Goal: Information Seeking & Learning: Learn about a topic

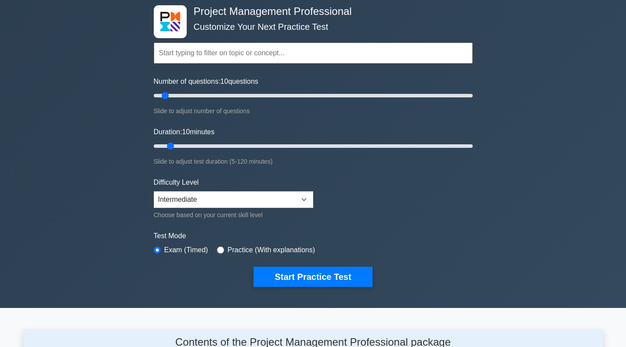
scroll to position [44, 0]
click at [174, 95] on input "Number of questions: 15 questions" at bounding box center [313, 95] width 319 height 11
type input "20"
click at [180, 95] on input "Number of questions: 15 questions" at bounding box center [313, 95] width 319 height 11
click at [180, 143] on input "Duration: 10 minutes" at bounding box center [313, 146] width 319 height 11
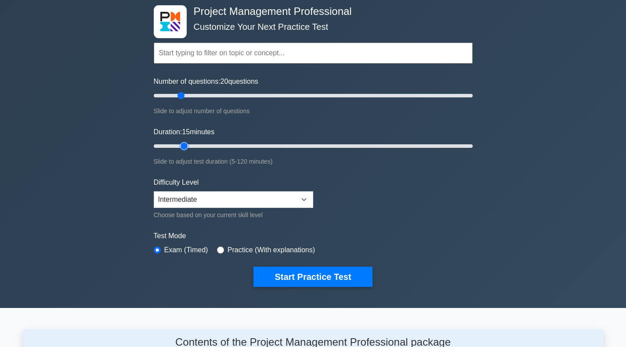
click at [187, 146] on input "Duration: 15 minutes" at bounding box center [313, 146] width 319 height 11
type input "20"
click at [191, 146] on input "Duration: 20 minutes" at bounding box center [313, 146] width 319 height 11
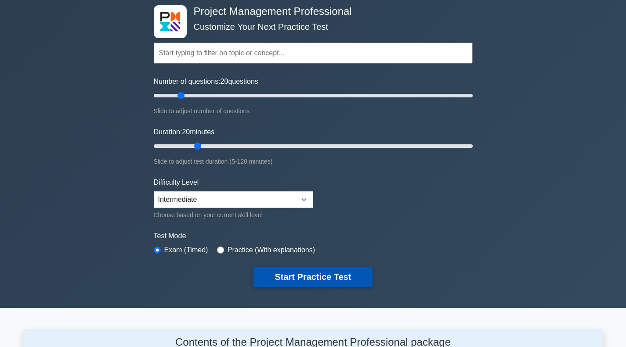
click at [293, 274] on button "Start Practice Test" at bounding box center [312, 277] width 119 height 20
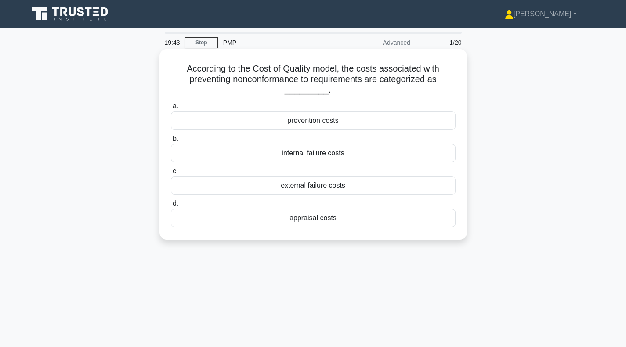
click at [343, 122] on div "prevention costs" at bounding box center [313, 121] width 284 height 18
click at [171, 109] on input "a. prevention costs" at bounding box center [171, 107] width 0 height 6
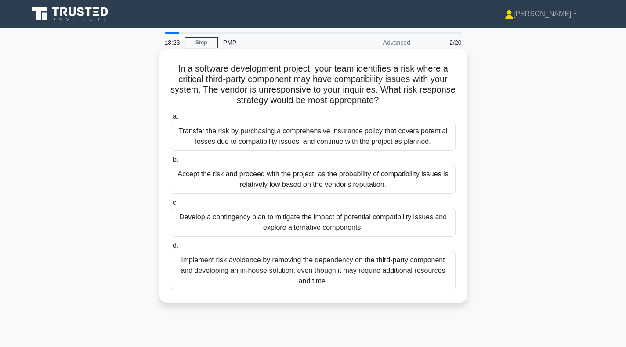
click at [335, 223] on div "Develop a contingency plan to mitigate the impact of potential compatibility is…" at bounding box center [313, 222] width 284 height 29
click at [171, 206] on input "c. Develop a contingency plan to mitigate the impact of potential compatibility…" at bounding box center [171, 203] width 0 height 6
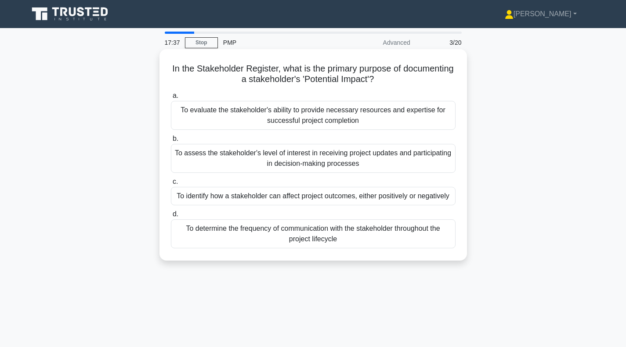
click at [262, 197] on div "To identify how a stakeholder can affect project outcomes, either positively or…" at bounding box center [313, 196] width 284 height 18
click at [171, 185] on input "c. To identify how a stakeholder can affect project outcomes, either positively…" at bounding box center [171, 182] width 0 height 6
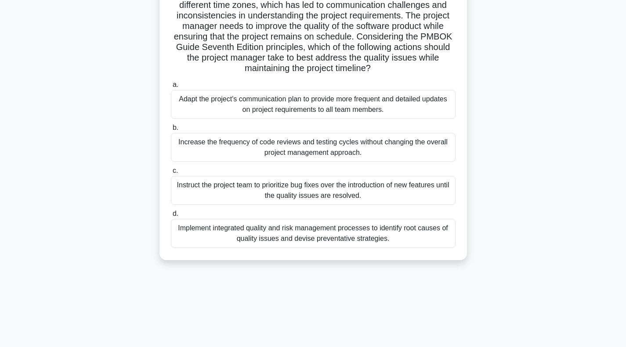
scroll to position [127, 0]
click at [205, 151] on div "Increase the frequency of code reviews and testing cycles without changing the …" at bounding box center [313, 147] width 284 height 29
click at [171, 131] on input "b. Increase the frequency of code reviews and testing cycles without changing t…" at bounding box center [171, 128] width 0 height 6
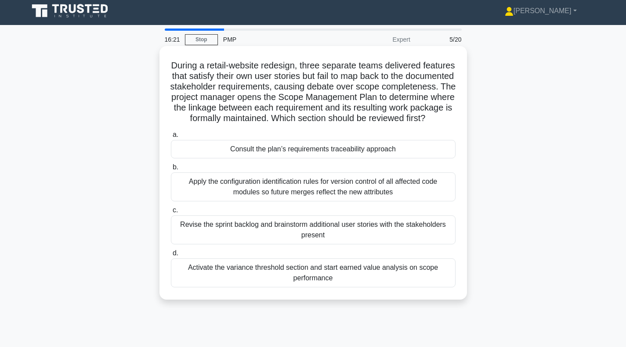
scroll to position [0, 0]
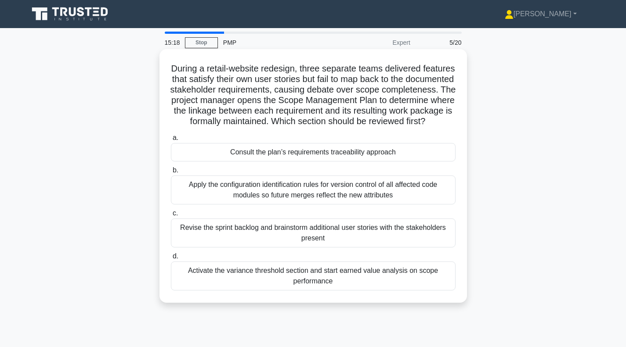
click at [291, 162] on div "Consult the plan’s requirements traceability approach" at bounding box center [313, 152] width 284 height 18
click at [171, 141] on input "a. Consult the plan’s requirements traceability approach" at bounding box center [171, 138] width 0 height 6
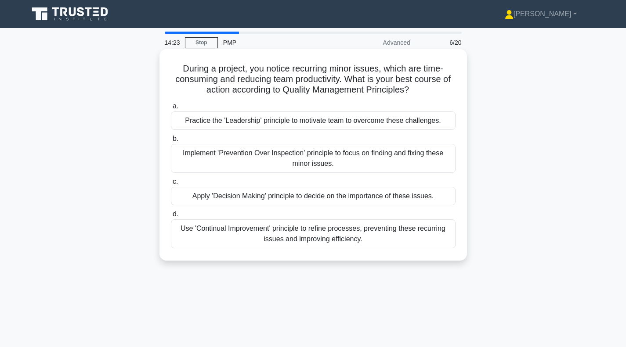
click at [328, 235] on div "Use 'Continual Improvement' principle to refine processes, preventing these rec…" at bounding box center [313, 234] width 284 height 29
click at [171, 217] on input "d. Use 'Continual Improvement' principle to refine processes, preventing these …" at bounding box center [171, 215] width 0 height 6
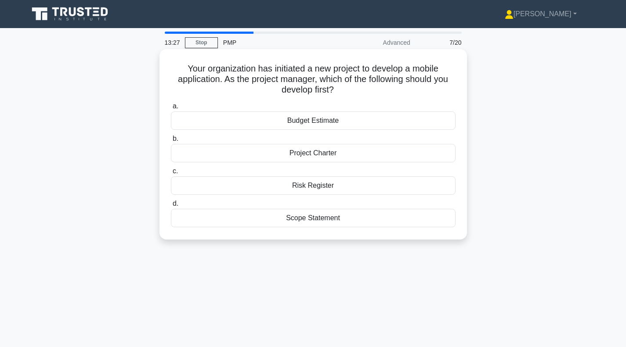
click at [292, 152] on div "Project Charter" at bounding box center [313, 153] width 284 height 18
click at [171, 142] on input "b. Project Charter" at bounding box center [171, 139] width 0 height 6
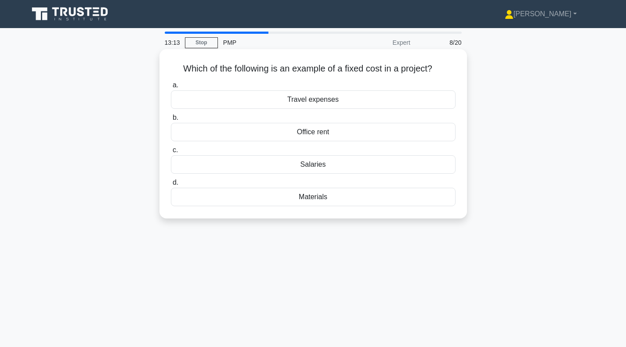
click at [339, 167] on div "Salaries" at bounding box center [313, 164] width 284 height 18
click at [171, 153] on input "c. Salaries" at bounding box center [171, 151] width 0 height 6
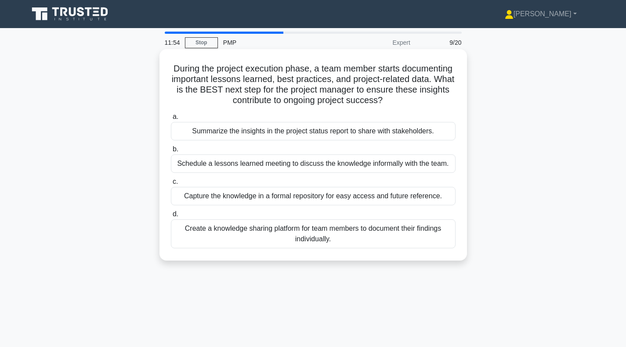
click at [310, 198] on div "Capture the knowledge in a formal repository for easy access and future referen…" at bounding box center [313, 196] width 284 height 18
click at [171, 185] on input "c. Capture the knowledge in a formal repository for easy access and future refe…" at bounding box center [171, 182] width 0 height 6
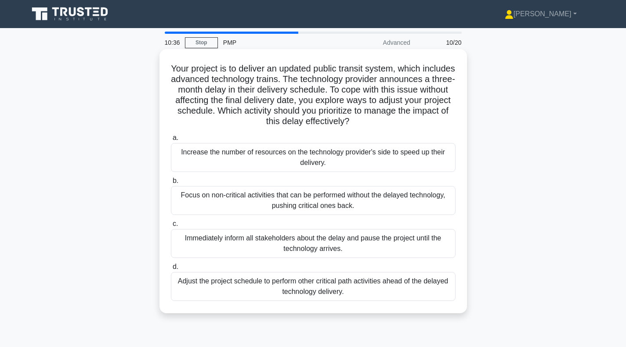
click at [302, 289] on div "Adjust the project schedule to perform other critical path activities ahead of …" at bounding box center [313, 286] width 284 height 29
click at [171, 270] on input "d. Adjust the project schedule to perform other critical path activities ahead …" at bounding box center [171, 267] width 0 height 6
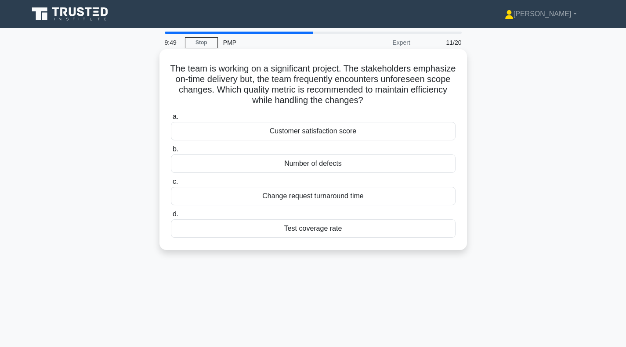
click at [319, 198] on div "Change request turnaround time" at bounding box center [313, 196] width 284 height 18
click at [171, 185] on input "c. Change request turnaround time" at bounding box center [171, 182] width 0 height 6
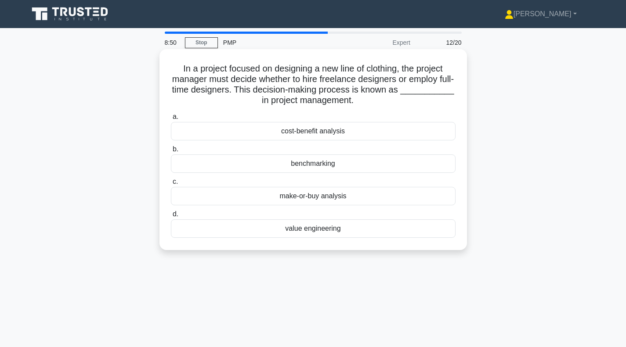
click at [314, 231] on div "value engineering" at bounding box center [313, 229] width 284 height 18
click at [171, 217] on input "d. value engineering" at bounding box center [171, 215] width 0 height 6
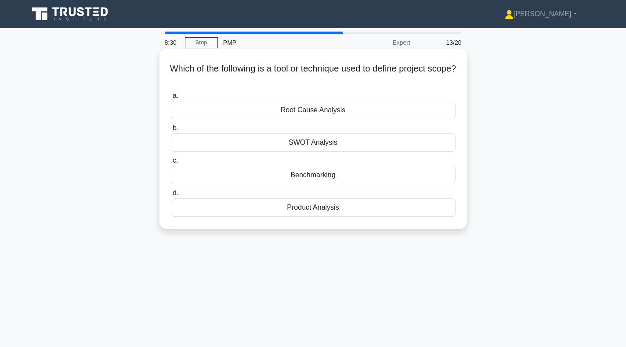
click at [350, 211] on div "Product Analysis" at bounding box center [313, 207] width 284 height 18
click at [171, 196] on input "d. Product Analysis" at bounding box center [171, 194] width 0 height 6
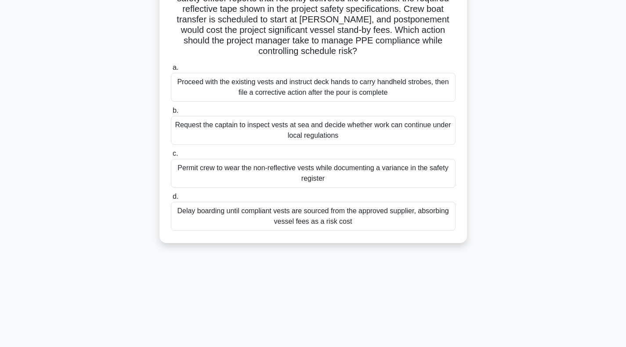
scroll to position [39, 0]
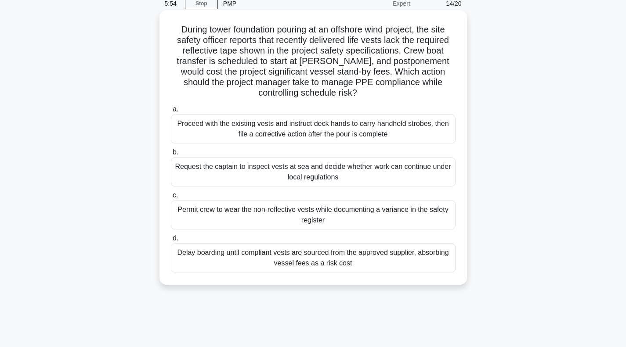
click at [209, 178] on div "Request the captain to inspect vests at sea and decide whether work can continu…" at bounding box center [313, 172] width 284 height 29
click at [171, 155] on input "b. Request the captain to inspect vests at sea and decide whether work can cont…" at bounding box center [171, 153] width 0 height 6
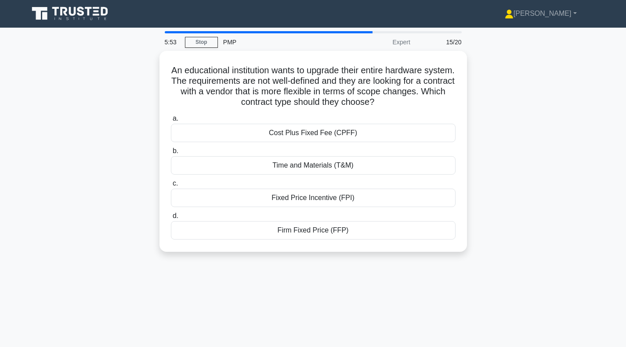
scroll to position [0, 0]
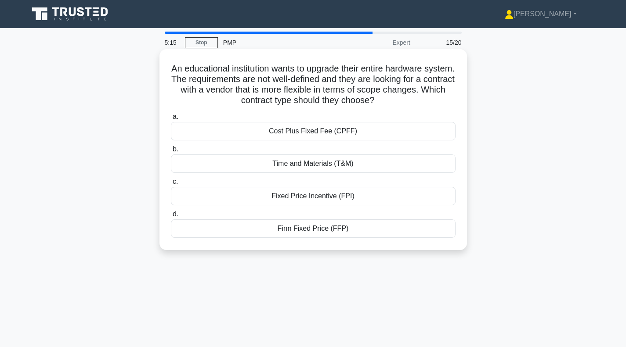
click at [371, 165] on div "Time and Materials (T&M)" at bounding box center [313, 164] width 284 height 18
click at [171, 152] on input "b. Time and Materials (T&M)" at bounding box center [171, 150] width 0 height 6
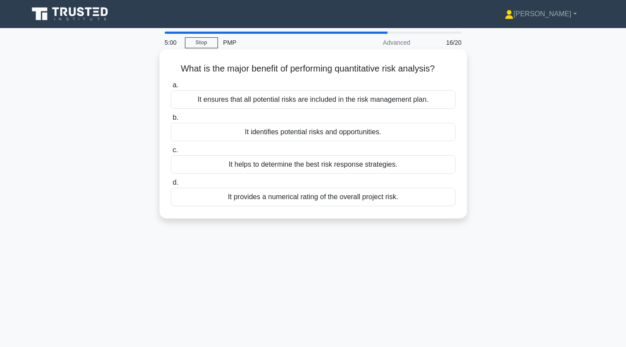
click at [299, 202] on div "It provides a numerical rating of the overall project risk." at bounding box center [313, 197] width 284 height 18
click at [171, 186] on input "d. It provides a numerical rating of the overall project risk." at bounding box center [171, 183] width 0 height 6
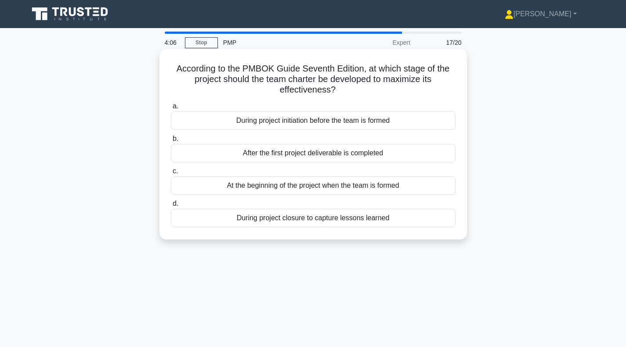
click at [307, 188] on div "At the beginning of the project when the team is formed" at bounding box center [313, 185] width 284 height 18
click at [171, 174] on input "c. At the beginning of the project when the team is formed" at bounding box center [171, 172] width 0 height 6
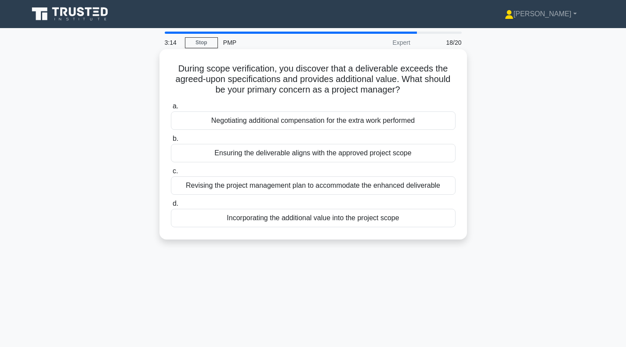
click at [296, 155] on div "Ensuring the deliverable aligns with the approved project scope" at bounding box center [313, 153] width 284 height 18
click at [171, 142] on input "b. Ensuring the deliverable aligns with the approved project scope" at bounding box center [171, 139] width 0 height 6
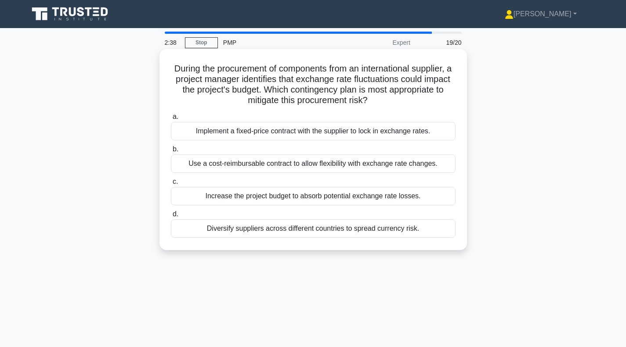
click at [315, 133] on div "Implement a fixed-price contract with the supplier to lock in exchange rates." at bounding box center [313, 131] width 284 height 18
click at [171, 120] on input "a. Implement a fixed-price contract with the supplier to lock in exchange rates." at bounding box center [171, 117] width 0 height 6
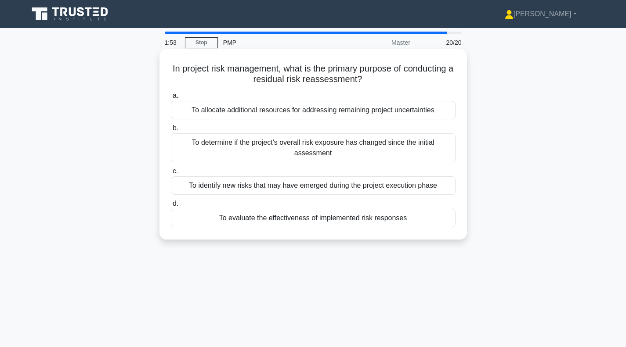
click at [302, 188] on div "To identify new risks that may have emerged during the project execution phase" at bounding box center [313, 185] width 284 height 18
click at [171, 174] on input "c. To identify new risks that may have emerged during the project execution pha…" at bounding box center [171, 172] width 0 height 6
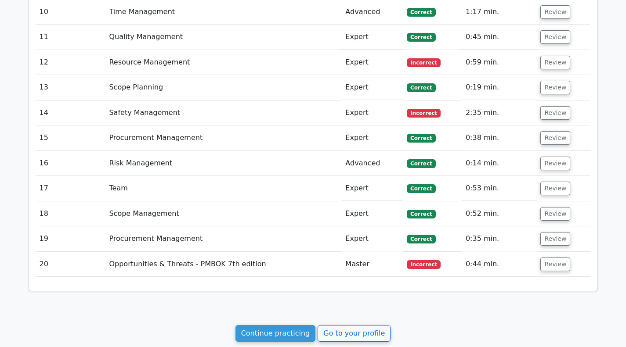
scroll to position [946, 0]
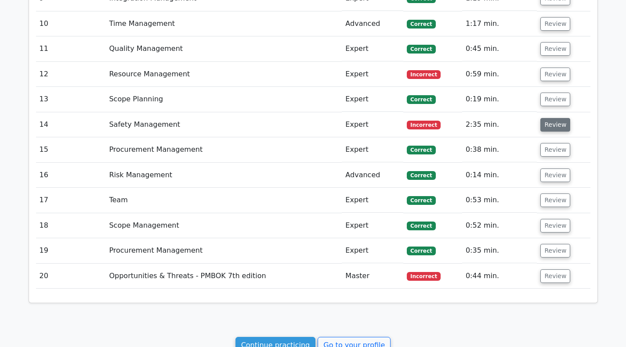
click at [551, 127] on button "Review" at bounding box center [555, 125] width 30 height 14
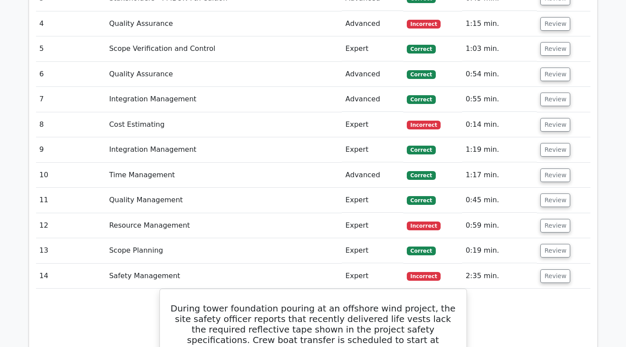
scroll to position [814, 0]
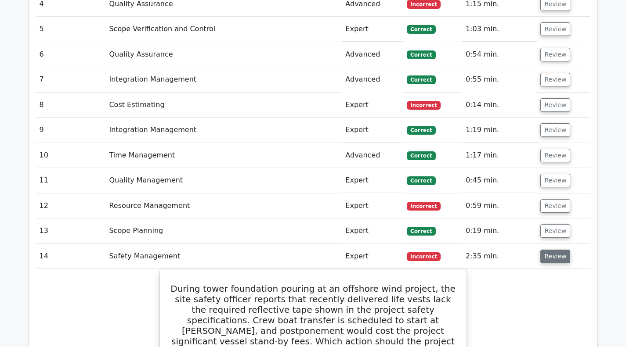
click at [549, 260] on button "Review" at bounding box center [555, 257] width 30 height 14
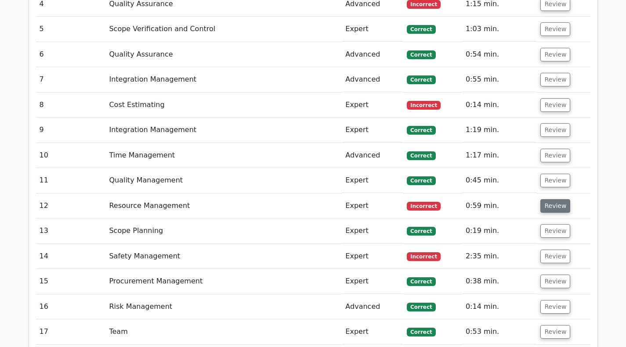
click at [554, 212] on button "Review" at bounding box center [555, 206] width 30 height 14
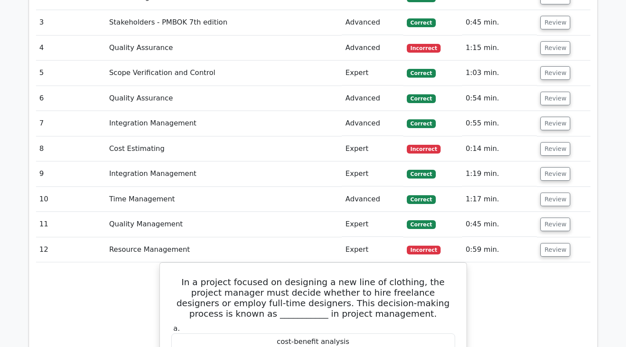
scroll to position [770, 0]
click at [558, 259] on td "Review" at bounding box center [562, 250] width 53 height 25
click at [555, 253] on button "Review" at bounding box center [555, 250] width 30 height 14
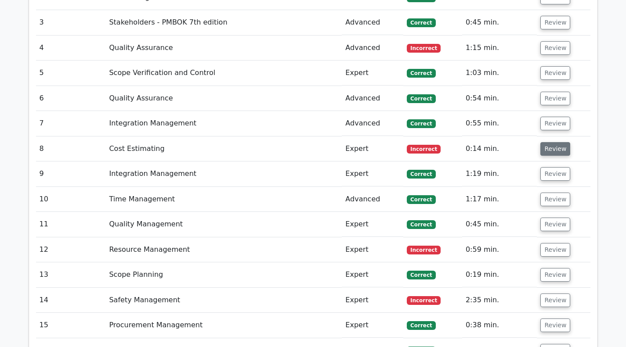
click at [546, 144] on button "Review" at bounding box center [555, 149] width 30 height 14
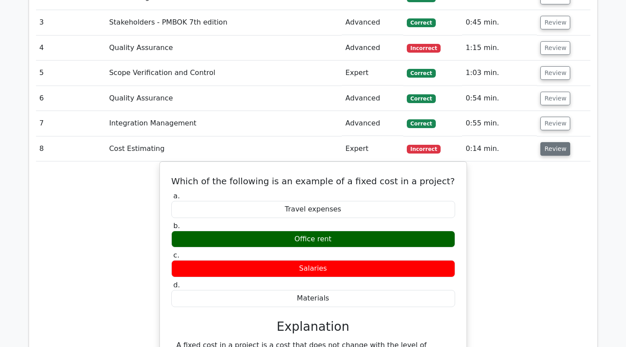
click at [558, 148] on button "Review" at bounding box center [555, 149] width 30 height 14
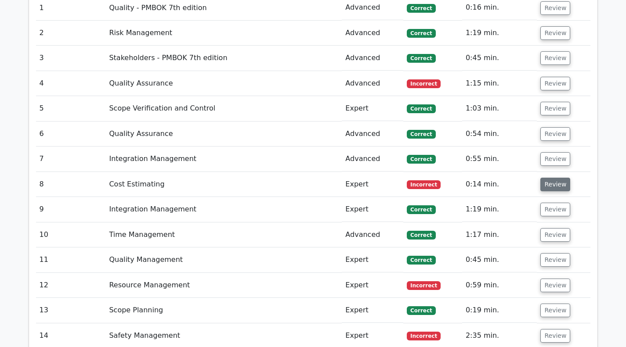
scroll to position [682, 0]
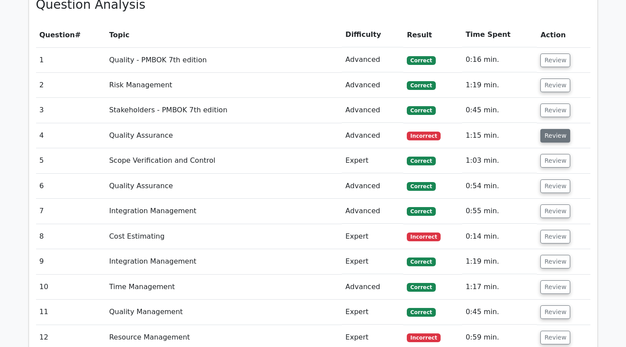
click at [560, 137] on button "Review" at bounding box center [555, 136] width 30 height 14
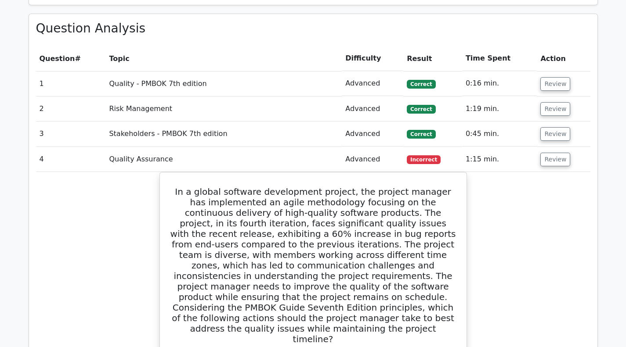
scroll to position [638, 0]
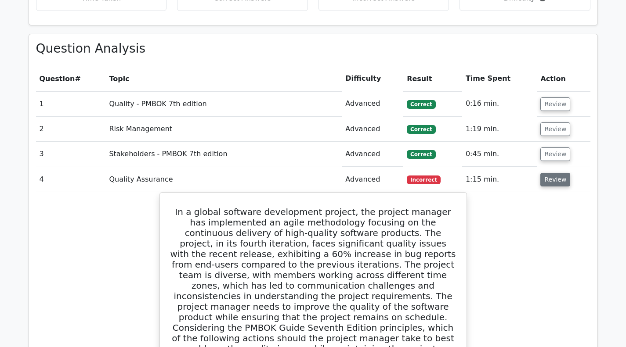
click at [550, 183] on button "Review" at bounding box center [555, 180] width 30 height 14
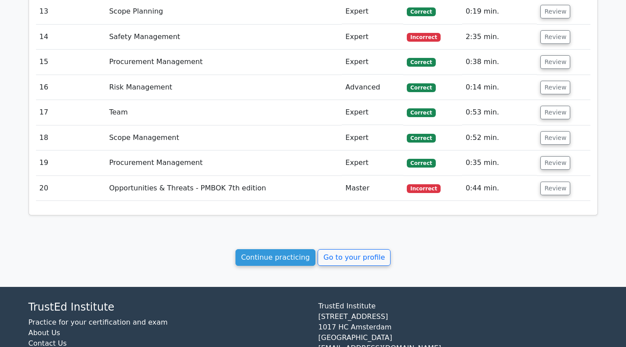
scroll to position [1033, 0]
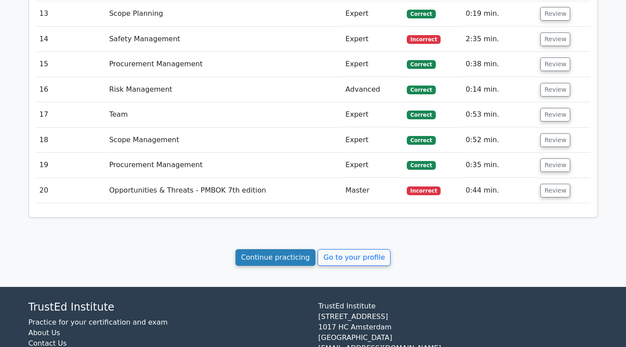
click at [260, 260] on link "Continue practicing" at bounding box center [275, 257] width 80 height 17
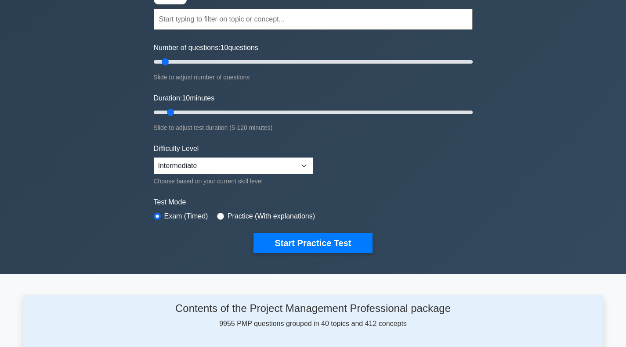
scroll to position [44, 0]
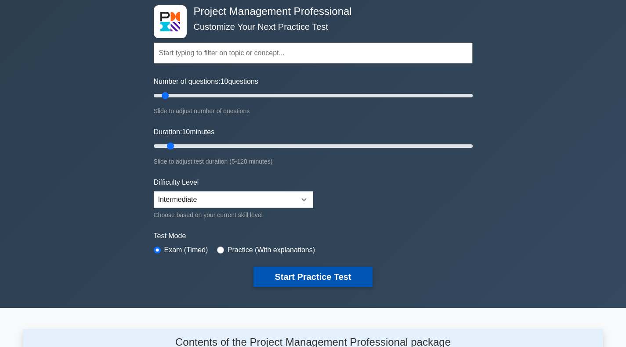
click at [298, 273] on button "Start Practice Test" at bounding box center [312, 277] width 119 height 20
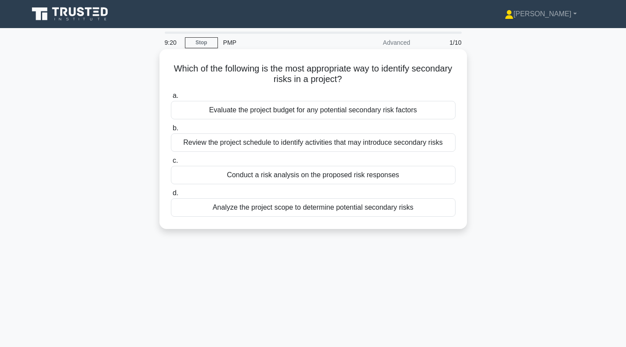
click at [280, 145] on div "Review the project schedule to identify activities that may introduce secondary…" at bounding box center [313, 142] width 284 height 18
click at [171, 131] on input "b. Review the project schedule to identify activities that may introduce second…" at bounding box center [171, 129] width 0 height 6
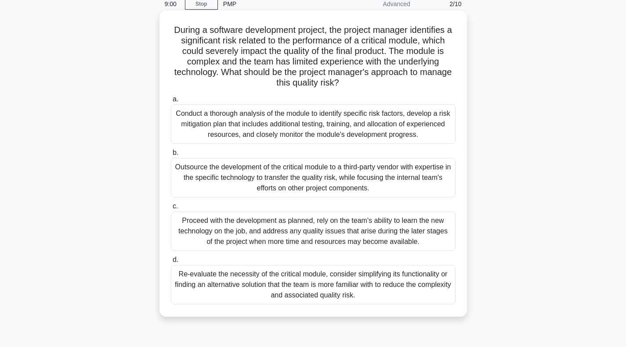
scroll to position [44, 0]
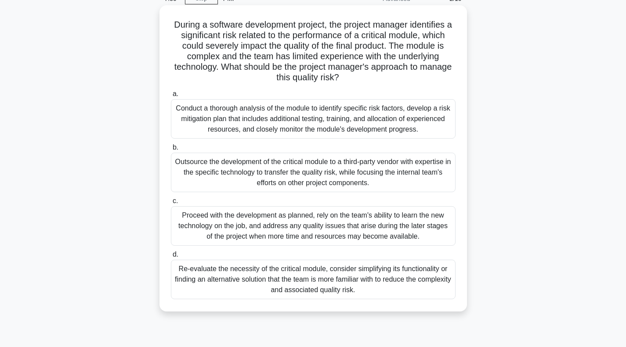
click at [313, 281] on div "Re-evaluate the necessity of the critical module, consider simplifying its func…" at bounding box center [313, 280] width 284 height 40
click at [171, 258] on input "d. Re-evaluate the necessity of the critical module, consider simplifying its f…" at bounding box center [171, 255] width 0 height 6
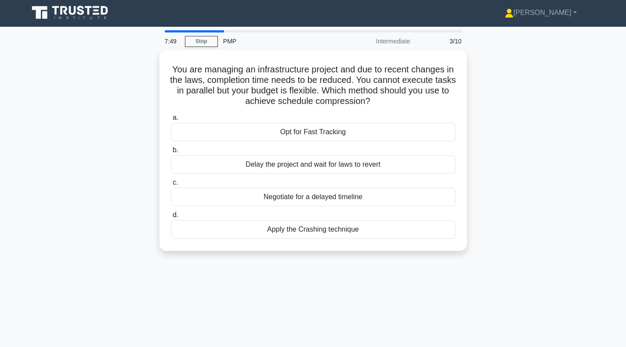
scroll to position [0, 0]
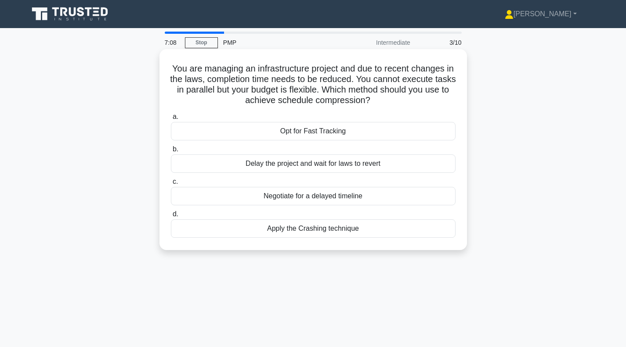
click at [301, 134] on div "Opt for Fast Tracking" at bounding box center [313, 131] width 284 height 18
click at [171, 120] on input "a. Opt for Fast Tracking" at bounding box center [171, 117] width 0 height 6
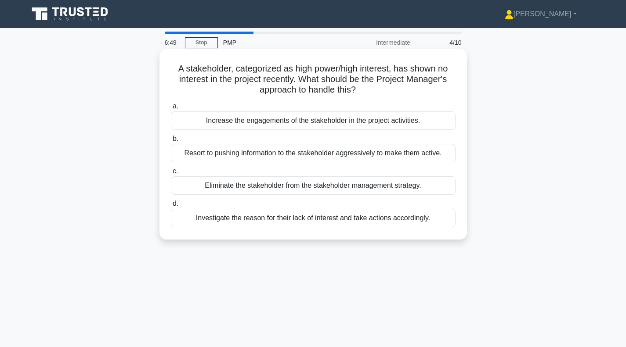
click at [328, 223] on div "Investigate the reason for their lack of interest and take actions accordingly." at bounding box center [313, 218] width 284 height 18
click at [171, 207] on input "d. Investigate the reason for their lack of interest and take actions according…" at bounding box center [171, 204] width 0 height 6
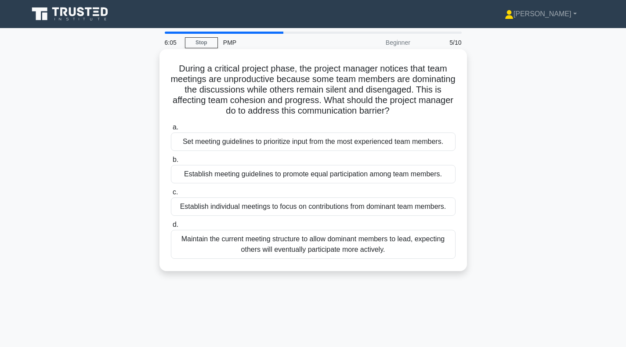
click at [328, 178] on div "Establish meeting guidelines to promote equal participation among team members." at bounding box center [313, 174] width 284 height 18
click at [171, 163] on input "b. Establish meeting guidelines to promote equal participation among team membe…" at bounding box center [171, 160] width 0 height 6
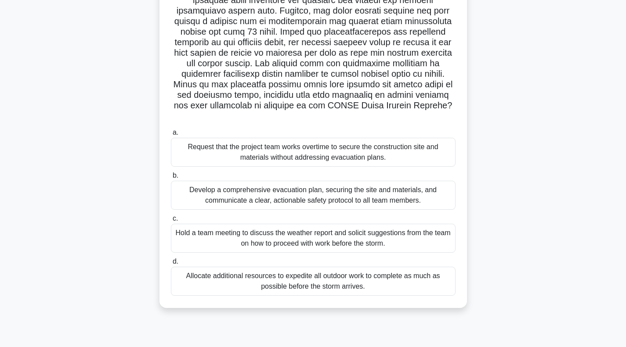
scroll to position [127, 0]
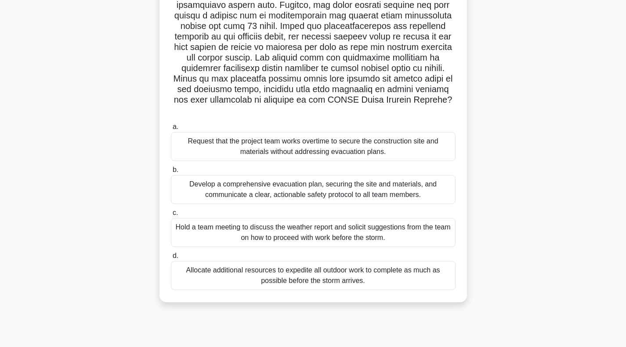
click at [253, 189] on div "Develop a comprehensive evacuation plan, securing the site and materials, and c…" at bounding box center [313, 189] width 284 height 29
click at [171, 173] on input "b. Develop a comprehensive evacuation plan, securing the site and materials, an…" at bounding box center [171, 170] width 0 height 6
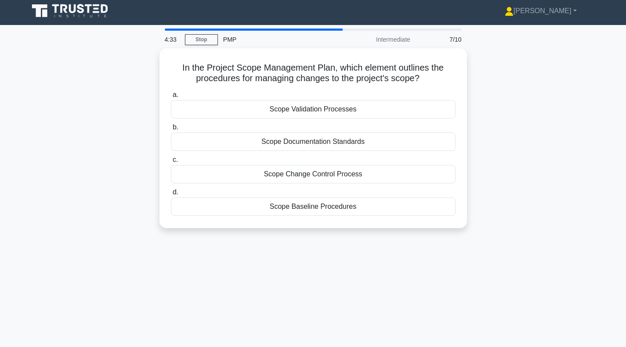
scroll to position [0, 0]
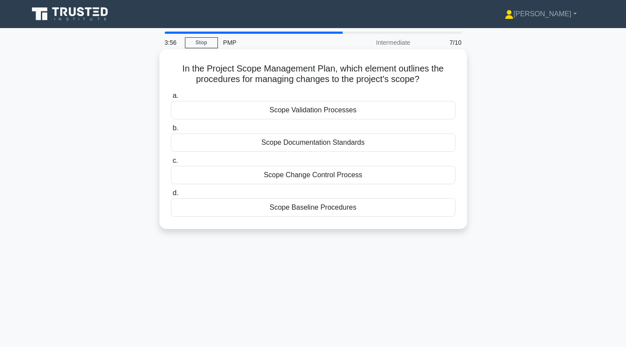
click at [319, 178] on div "Scope Change Control Process" at bounding box center [313, 175] width 284 height 18
click at [171, 164] on input "c. Scope Change Control Process" at bounding box center [171, 161] width 0 height 6
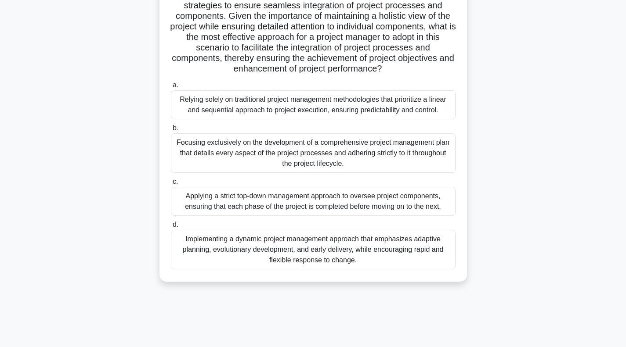
scroll to position [127, 0]
click at [311, 248] on div "Implementing a dynamic project management approach that emphasizes adaptive pla…" at bounding box center [313, 250] width 284 height 40
click at [171, 227] on input "d. Implementing a dynamic project management approach that emphasizes adaptive …" at bounding box center [171, 225] width 0 height 6
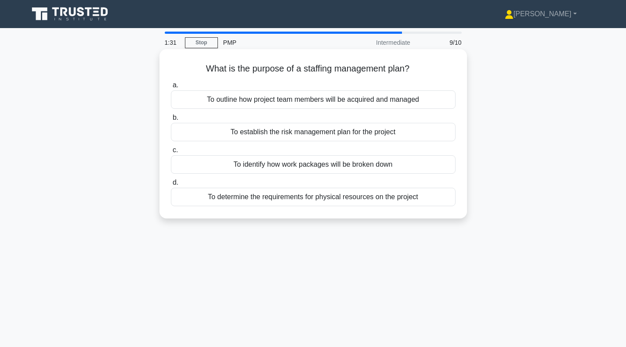
scroll to position [0, 0]
click at [316, 100] on div "To outline how project team members will be acquired and managed" at bounding box center [313, 99] width 284 height 18
click at [171, 88] on input "a. To outline how project team members will be acquired and managed" at bounding box center [171, 86] width 0 height 6
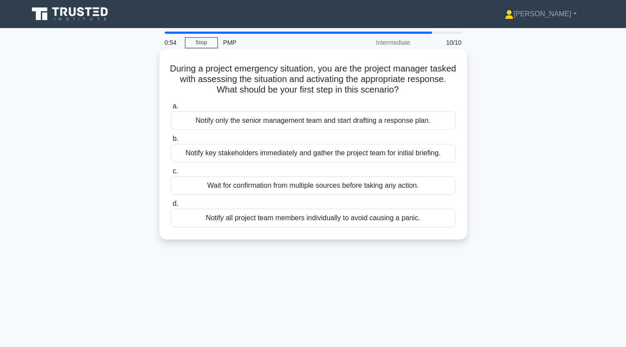
click at [277, 155] on div "Notify key stakeholders immediately and gather the project team for initial bri…" at bounding box center [313, 153] width 284 height 18
click at [171, 142] on input "b. Notify key stakeholders immediately and gather the project team for initial …" at bounding box center [171, 139] width 0 height 6
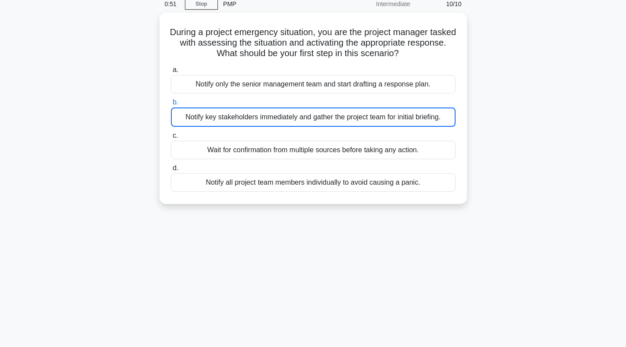
scroll to position [44, 0]
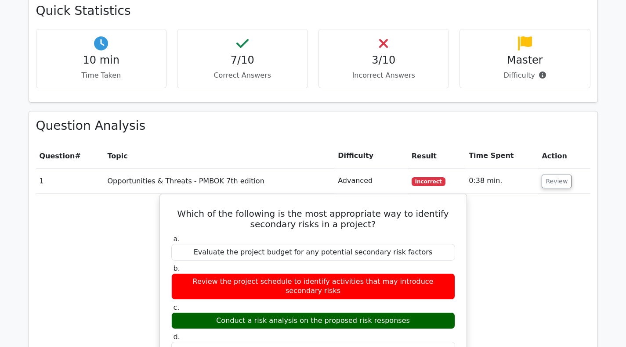
scroll to position [395, 0]
click at [546, 184] on button "Review" at bounding box center [556, 182] width 30 height 14
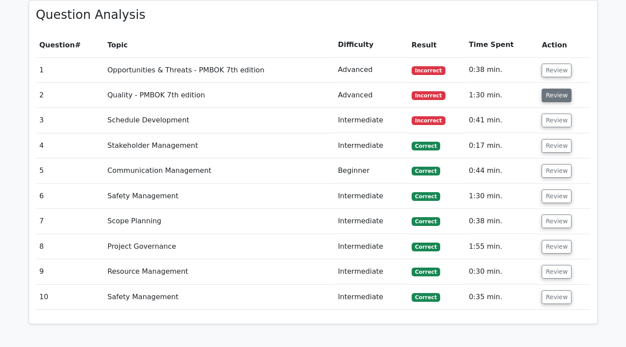
scroll to position [439, 0]
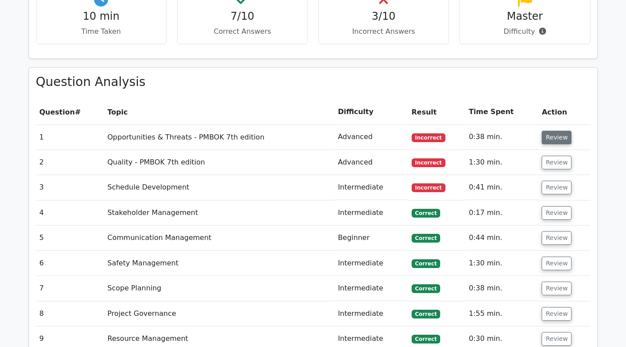
click at [552, 138] on button "Review" at bounding box center [556, 138] width 30 height 14
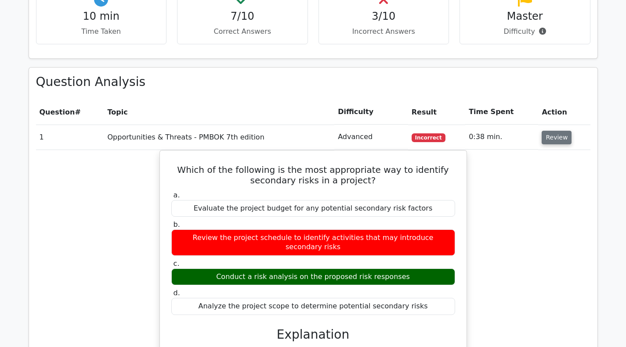
click at [553, 133] on button "Review" at bounding box center [556, 138] width 30 height 14
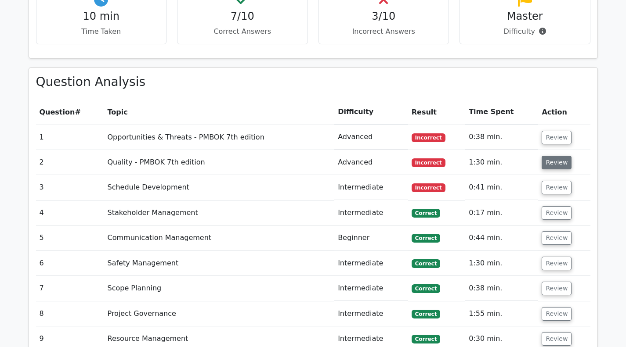
click at [556, 166] on button "Review" at bounding box center [556, 163] width 30 height 14
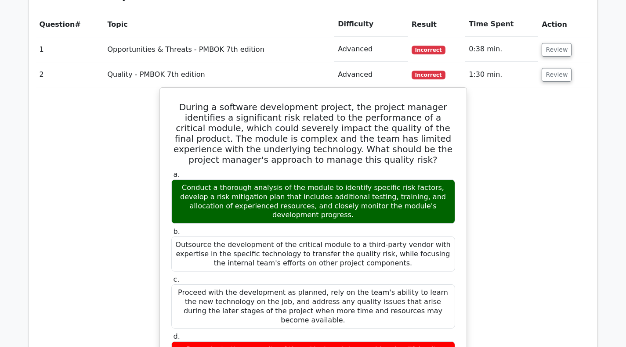
scroll to position [571, 0]
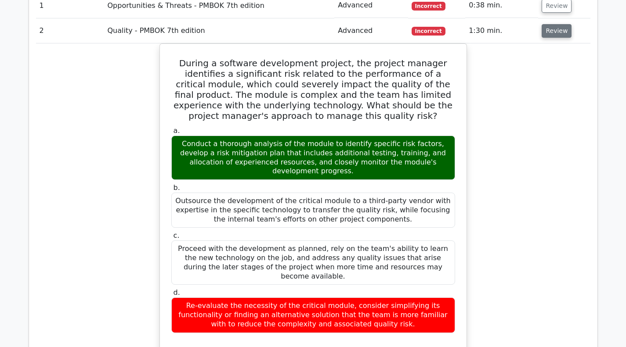
click at [550, 32] on button "Review" at bounding box center [556, 31] width 30 height 14
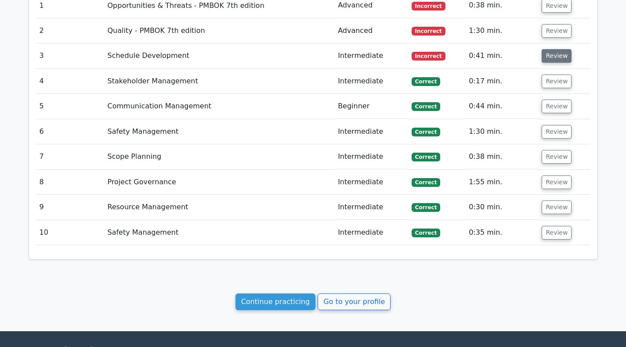
click at [555, 58] on button "Review" at bounding box center [556, 56] width 30 height 14
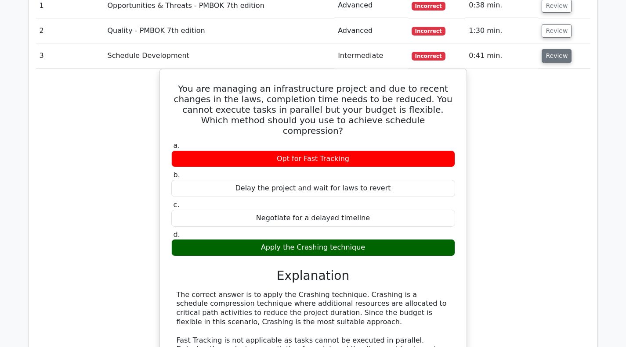
click at [549, 55] on button "Review" at bounding box center [556, 56] width 30 height 14
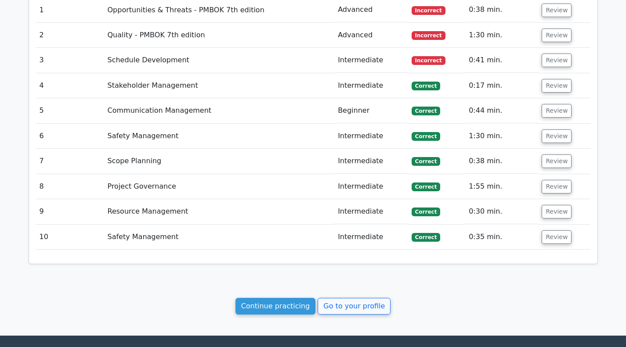
scroll to position [659, 0]
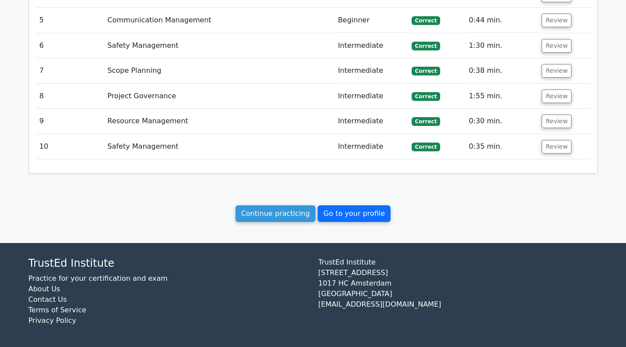
click at [338, 218] on link "Go to your profile" at bounding box center [353, 213] width 73 height 17
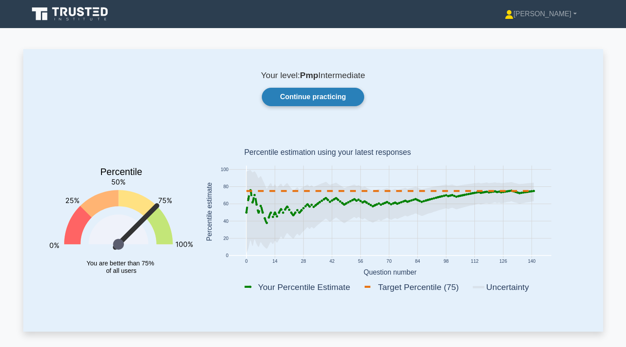
click at [319, 101] on link "Continue practicing" at bounding box center [313, 97] width 102 height 18
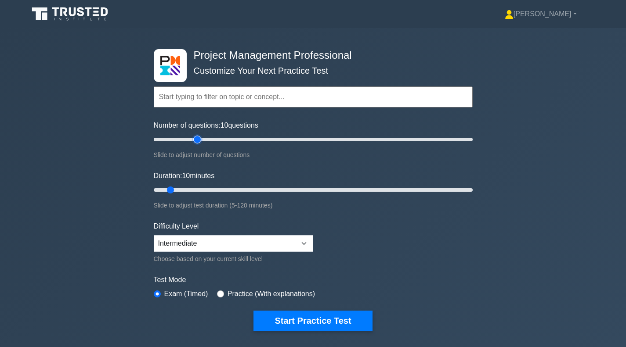
type input "30"
click at [195, 138] on input "Number of questions: 10 questions" at bounding box center [313, 139] width 319 height 11
click at [195, 193] on input "Duration: 10 minutes" at bounding box center [313, 190] width 319 height 11
click at [212, 190] on input "Duration: 25 minutes" at bounding box center [313, 190] width 319 height 11
click at [216, 190] on input "Duration: 25 minutes" at bounding box center [313, 190] width 319 height 11
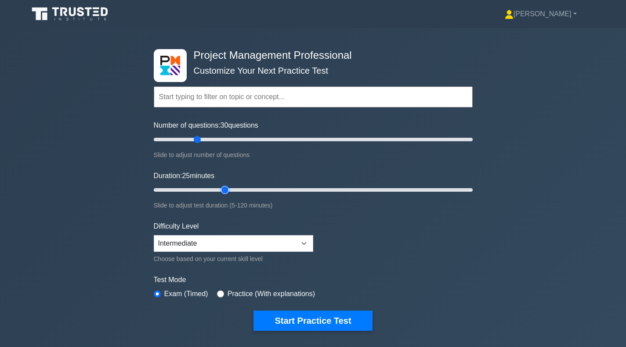
type input "30"
click at [220, 189] on input "Duration: 25 minutes" at bounding box center [313, 190] width 319 height 11
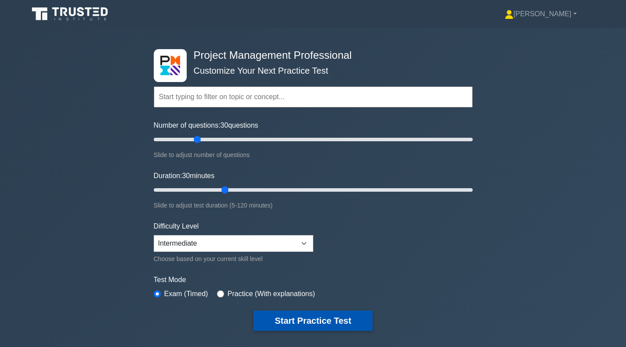
click at [314, 321] on button "Start Practice Test" at bounding box center [312, 321] width 119 height 20
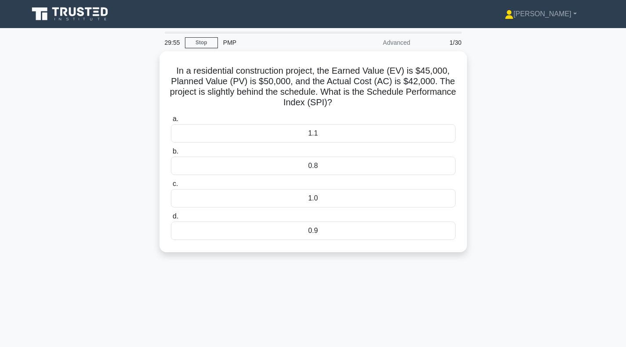
click at [194, 304] on div "29:55 Stop PMP Advanced 1/30 In a residential construction project, the Earned …" at bounding box center [313, 251] width 580 height 439
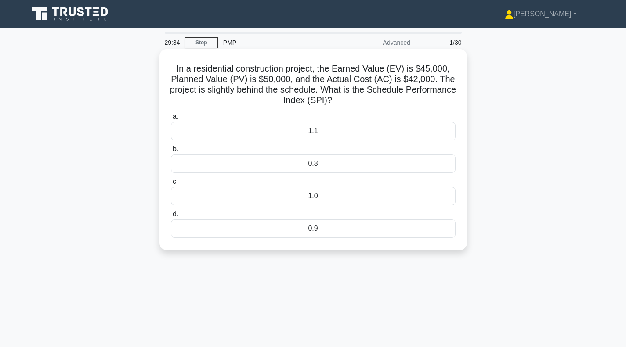
click at [345, 226] on div "0.9" at bounding box center [313, 229] width 284 height 18
click at [171, 217] on input "d. 0.9" at bounding box center [171, 215] width 0 height 6
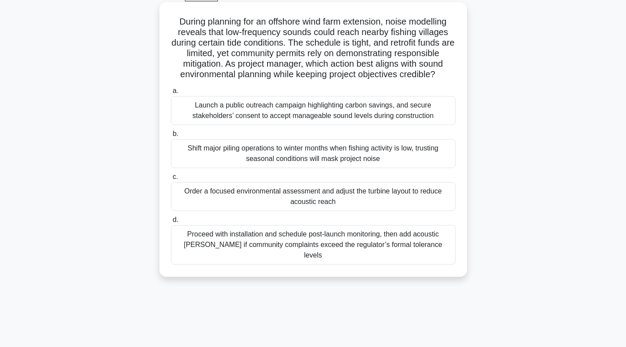
scroll to position [44, 0]
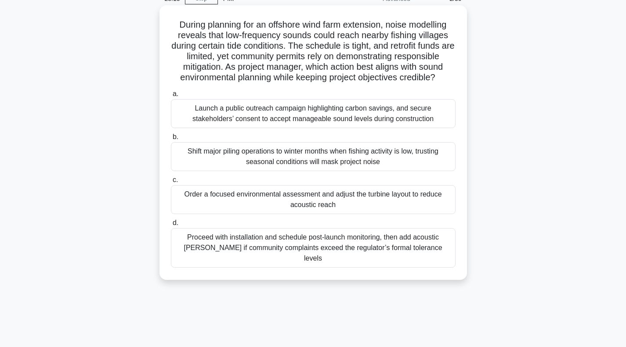
click at [275, 114] on div "Launch a public outreach campaign highlighting carbon savings, and secure stake…" at bounding box center [313, 113] width 284 height 29
click at [171, 97] on input "a. Launch a public outreach campaign highlighting carbon savings, and secure st…" at bounding box center [171, 94] width 0 height 6
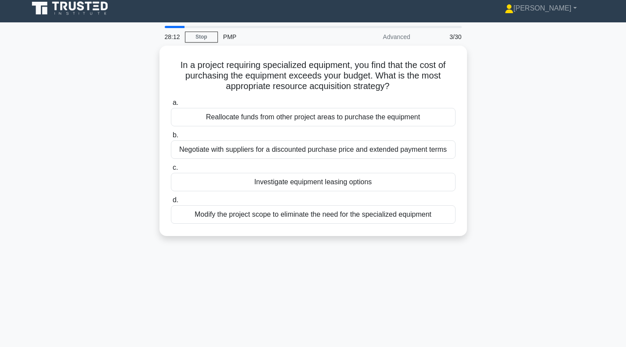
scroll to position [0, 0]
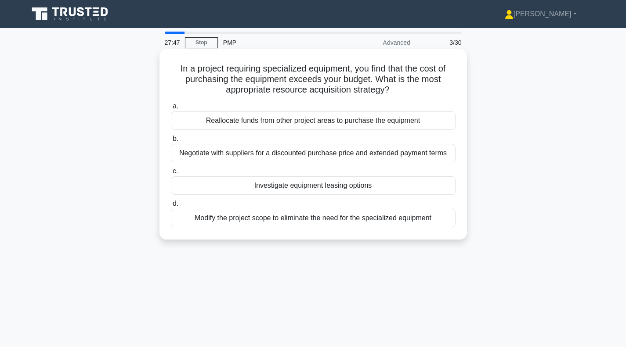
click at [281, 154] on div "Negotiate with suppliers for a discounted purchase price and extended payment t…" at bounding box center [313, 153] width 284 height 18
click at [171, 142] on input "b. Negotiate with suppliers for a discounted purchase price and extended paymen…" at bounding box center [171, 139] width 0 height 6
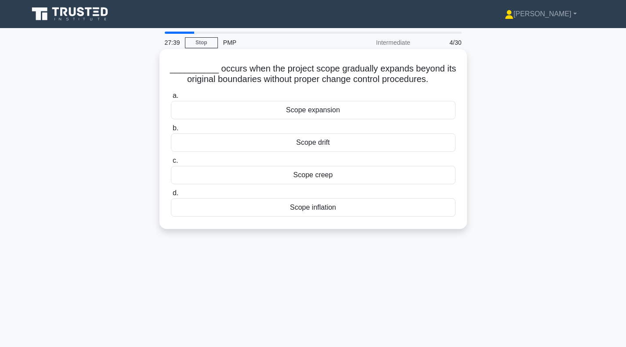
click at [333, 175] on div "Scope creep" at bounding box center [313, 175] width 284 height 18
click at [171, 164] on input "c. Scope creep" at bounding box center [171, 161] width 0 height 6
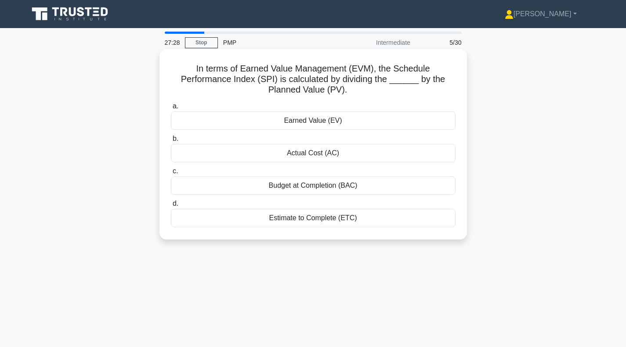
click at [346, 122] on div "Earned Value (EV)" at bounding box center [313, 121] width 284 height 18
click at [171, 109] on input "a. Earned Value (EV)" at bounding box center [171, 107] width 0 height 6
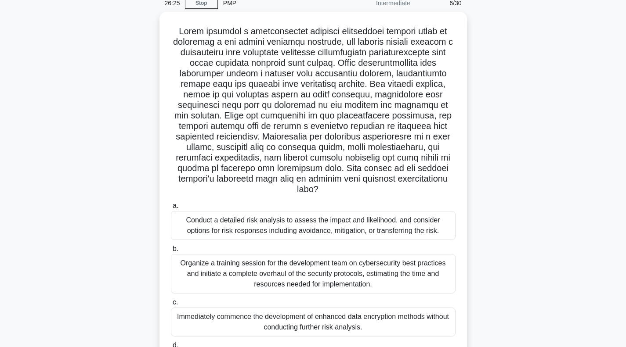
scroll to position [39, 0]
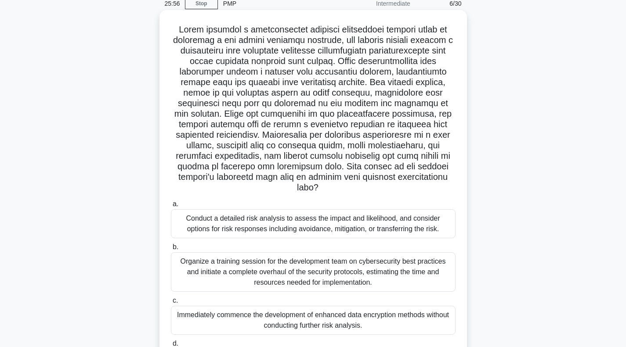
click at [208, 209] on div "Conduct a detailed risk analysis to assess the impact and likelihood, and consi…" at bounding box center [313, 223] width 284 height 29
click at [171, 206] on input "a. Conduct a detailed risk analysis to assess the impact and likelihood, and co…" at bounding box center [171, 205] width 0 height 6
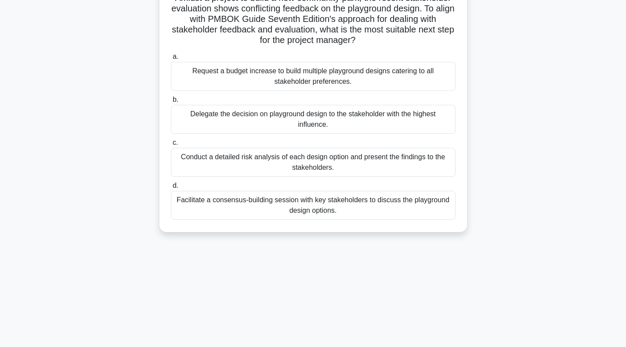
scroll to position [88, 0]
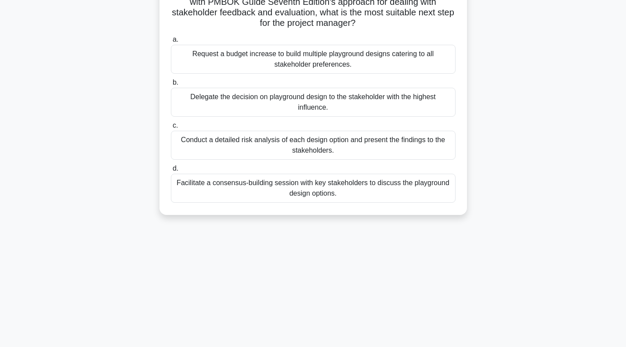
click at [263, 191] on div "Facilitate a consensus-building session with key stakeholders to discuss the pl…" at bounding box center [313, 188] width 284 height 29
click at [171, 172] on input "d. Facilitate a consensus-building session with key stakeholders to discuss the…" at bounding box center [171, 169] width 0 height 6
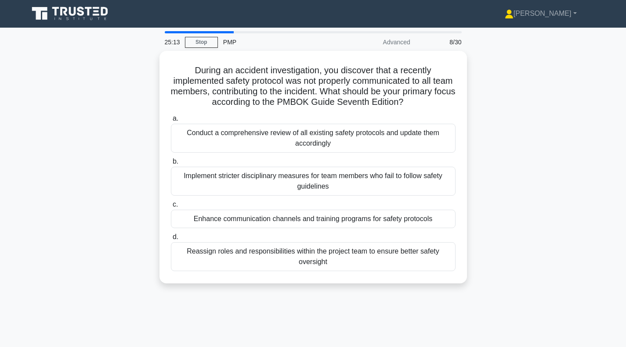
scroll to position [0, 0]
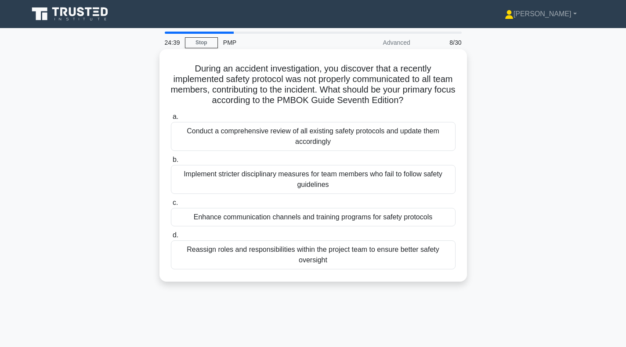
click at [248, 220] on div "Enhance communication channels and training programs for safety protocols" at bounding box center [313, 217] width 284 height 18
click at [171, 206] on input "c. Enhance communication channels and training programs for safety protocols" at bounding box center [171, 203] width 0 height 6
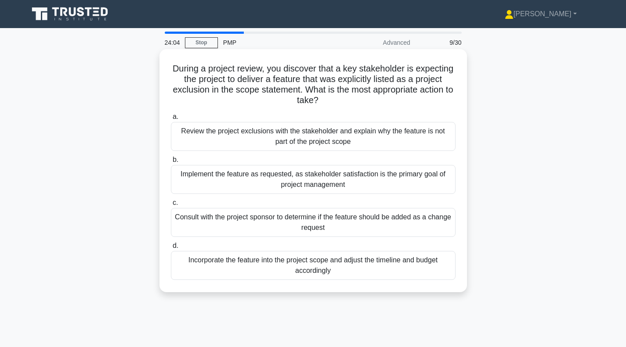
click at [291, 141] on div "Review the project exclusions with the stakeholder and explain why the feature …" at bounding box center [313, 136] width 284 height 29
click at [171, 120] on input "a. Review the project exclusions with the stakeholder and explain why the featu…" at bounding box center [171, 117] width 0 height 6
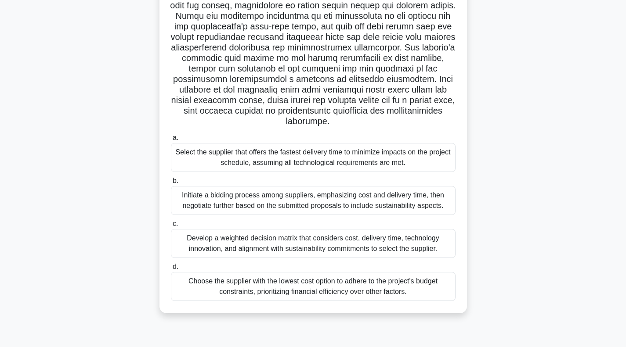
scroll to position [127, 0]
click at [336, 244] on div "Develop a weighted decision matrix that considers cost, delivery time, technolo…" at bounding box center [313, 243] width 284 height 29
click at [171, 227] on input "c. Develop a weighted decision matrix that considers cost, delivery time, techn…" at bounding box center [171, 224] width 0 height 6
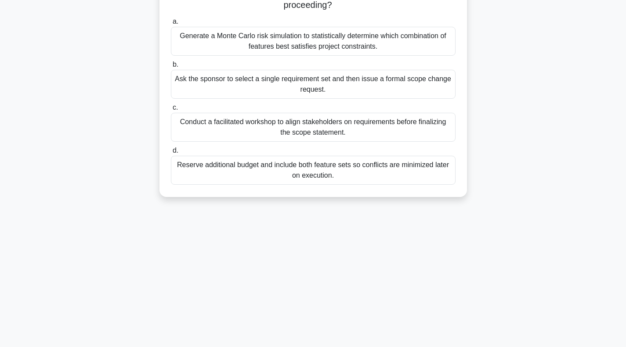
click at [261, 133] on div "Conduct a facilitated workshop to align stakeholders on requirements before fin…" at bounding box center [313, 127] width 284 height 29
click at [171, 111] on input "c. Conduct a facilitated workshop to align stakeholders on requirements before …" at bounding box center [171, 108] width 0 height 6
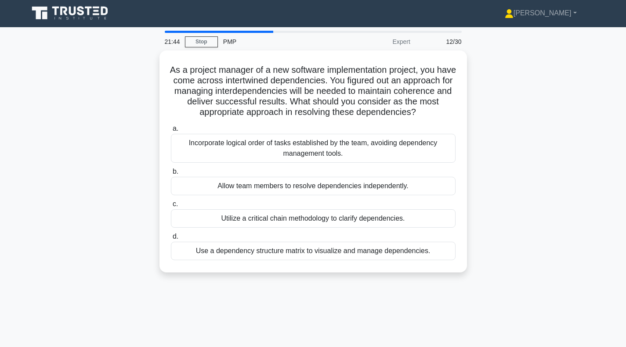
scroll to position [0, 0]
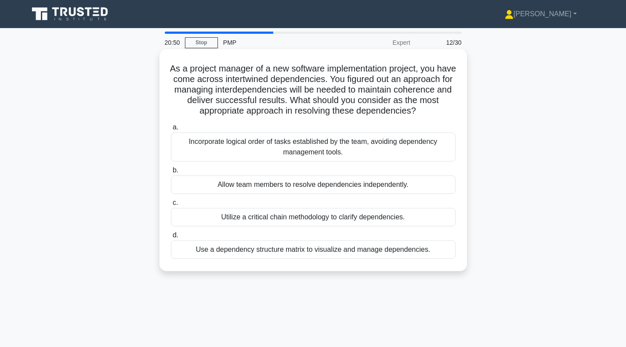
click at [274, 220] on div "Utilize a critical chain methodology to clarify dependencies." at bounding box center [313, 217] width 284 height 18
click at [171, 206] on input "c. Utilize a critical chain methodology to clarify dependencies." at bounding box center [171, 203] width 0 height 6
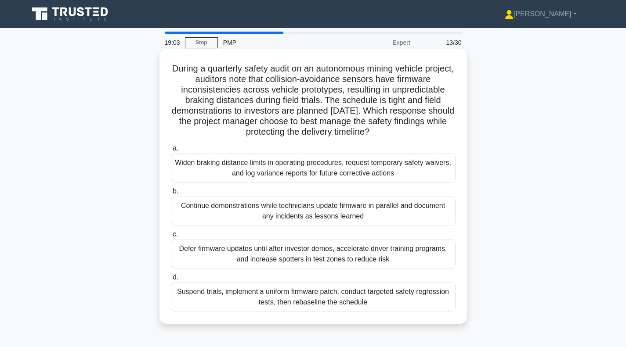
click at [263, 209] on div "Continue demonstrations while technicians update firmware in parallel and docum…" at bounding box center [313, 211] width 284 height 29
click at [171, 194] on input "b. Continue demonstrations while technicians update firmware in parallel and do…" at bounding box center [171, 192] width 0 height 6
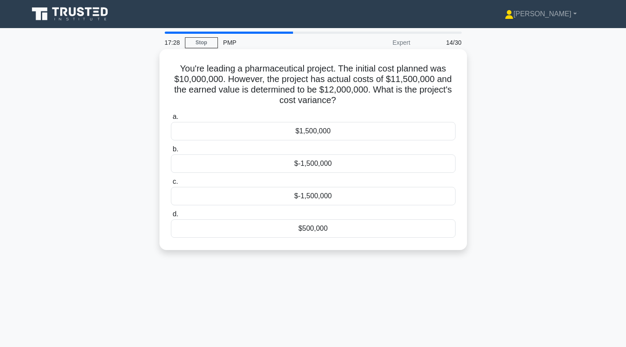
click at [332, 163] on div "$-1,500,000" at bounding box center [313, 164] width 284 height 18
click at [171, 152] on input "b. $-1,500,000" at bounding box center [171, 150] width 0 height 6
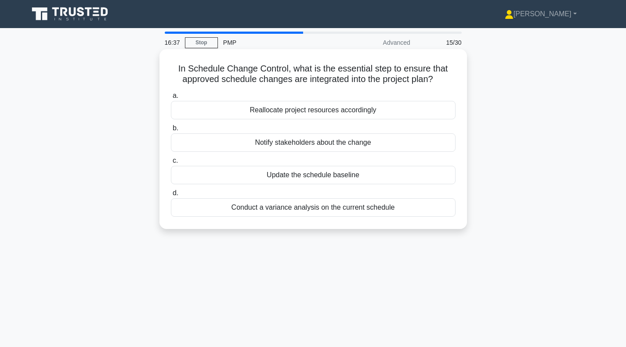
click at [300, 177] on div "Update the schedule baseline" at bounding box center [313, 175] width 284 height 18
click at [171, 164] on input "c. Update the schedule baseline" at bounding box center [171, 161] width 0 height 6
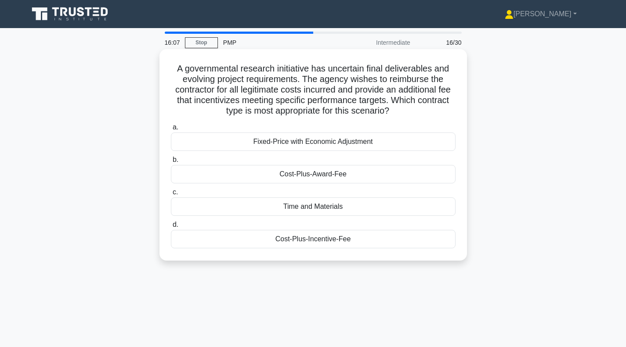
click at [338, 241] on div "Cost-Plus-Incentive-Fee" at bounding box center [313, 239] width 284 height 18
click at [171, 228] on input "d. Cost-Plus-Incentive-Fee" at bounding box center [171, 225] width 0 height 6
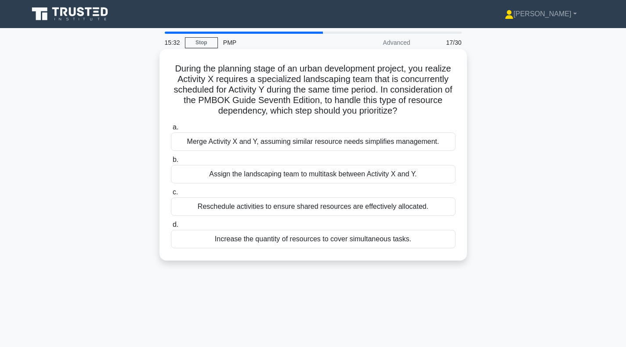
click at [298, 206] on div "Reschedule activities to ensure shared resources are effectively allocated." at bounding box center [313, 207] width 284 height 18
click at [171, 195] on input "c. Reschedule activities to ensure shared resources are effectively allocated." at bounding box center [171, 193] width 0 height 6
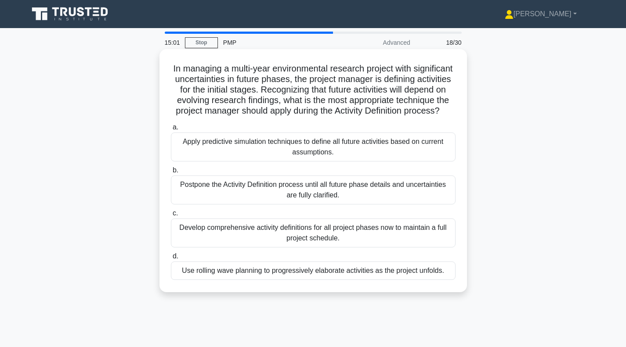
click at [288, 280] on div "Use rolling wave planning to progressively elaborate activities as the project …" at bounding box center [313, 271] width 284 height 18
click at [171, 259] on input "d. Use rolling wave planning to progressively elaborate activities as the proje…" at bounding box center [171, 257] width 0 height 6
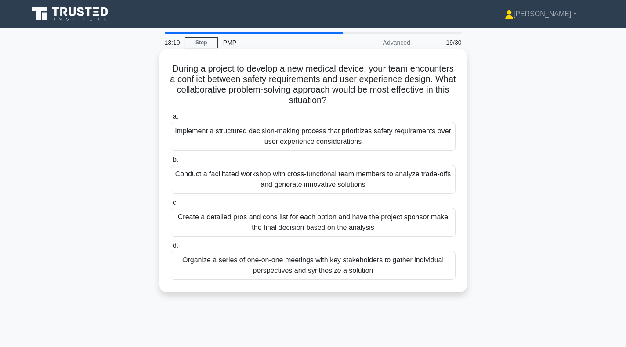
click at [335, 138] on div "Implement a structured decision-making process that prioritizes safety requirem…" at bounding box center [313, 136] width 284 height 29
click at [171, 120] on input "a. Implement a structured decision-making process that prioritizes safety requi…" at bounding box center [171, 117] width 0 height 6
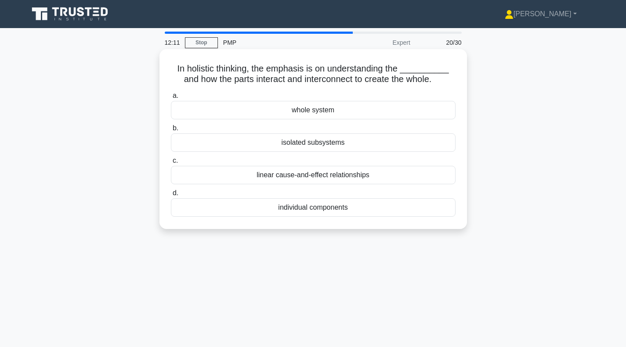
click at [337, 209] on div "individual components" at bounding box center [313, 207] width 284 height 18
click at [171, 196] on input "d. individual components" at bounding box center [171, 194] width 0 height 6
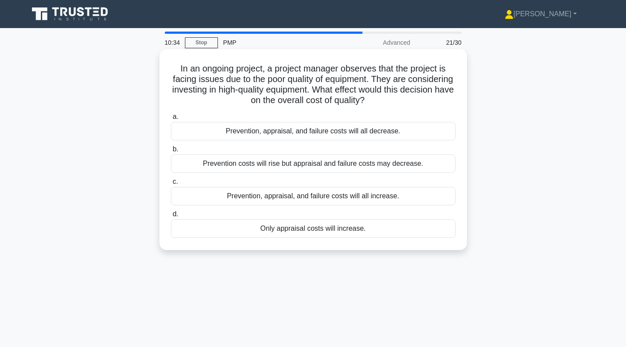
click at [320, 169] on div "Prevention costs will rise but appraisal and failure costs may decrease." at bounding box center [313, 164] width 284 height 18
click at [171, 152] on input "b. Prevention costs will rise but appraisal and failure costs may decrease." at bounding box center [171, 150] width 0 height 6
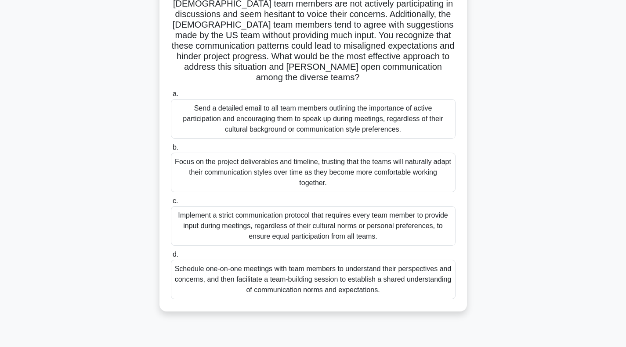
scroll to position [83, 0]
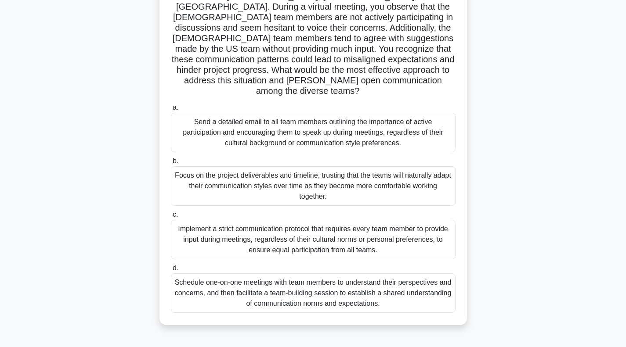
click at [317, 278] on div "Schedule one-on-one meetings with team members to understand their perspectives…" at bounding box center [313, 294] width 284 height 40
click at [171, 271] on input "d. Schedule one-on-one meetings with team members to understand their perspecti…" at bounding box center [171, 269] width 0 height 6
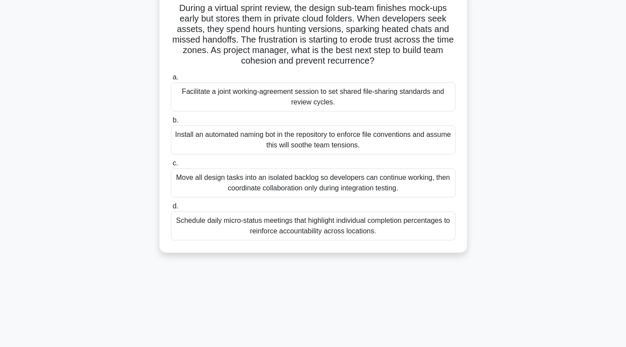
scroll to position [44, 0]
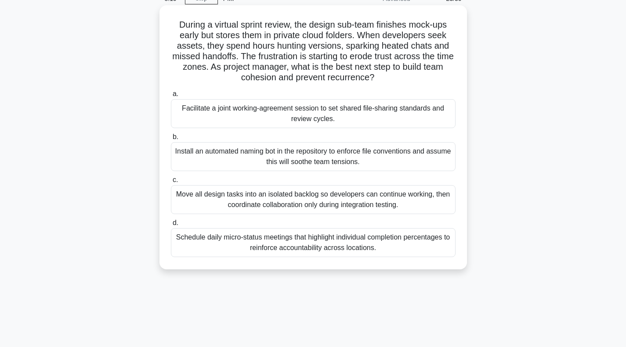
click at [308, 242] on div "Schedule daily micro-status meetings that highlight individual completion perce…" at bounding box center [313, 242] width 284 height 29
click at [171, 226] on input "d. Schedule daily micro-status meetings that highlight individual completion pe…" at bounding box center [171, 223] width 0 height 6
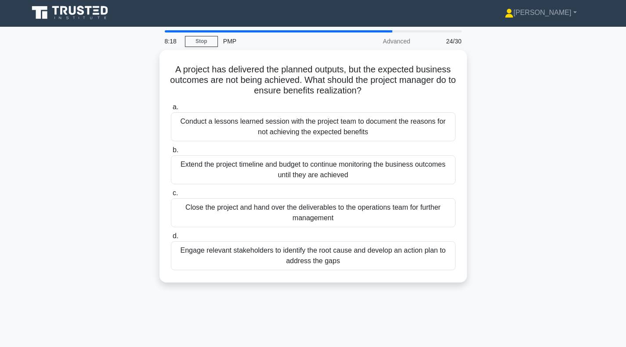
scroll to position [0, 0]
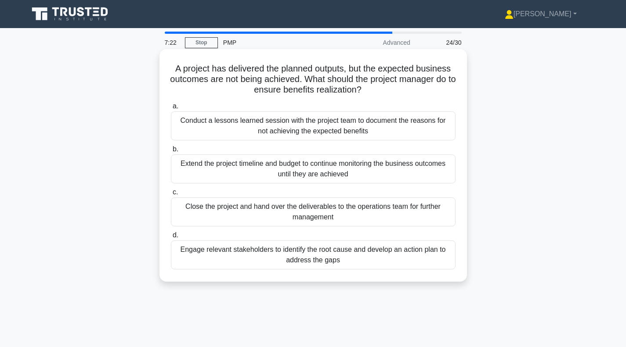
click at [346, 260] on div "Engage relevant stakeholders to identify the root cause and develop an action p…" at bounding box center [313, 255] width 284 height 29
click at [171, 238] on input "d. Engage relevant stakeholders to identify the root cause and develop an actio…" at bounding box center [171, 236] width 0 height 6
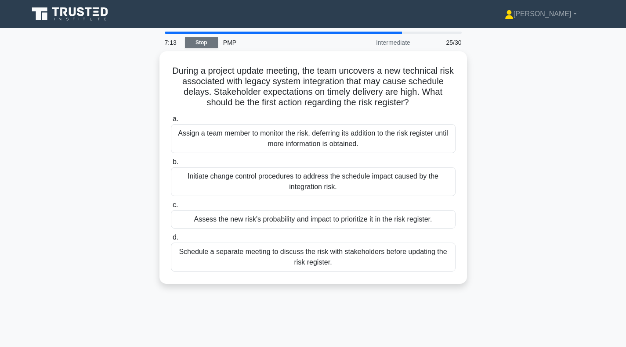
click at [205, 41] on link "Stop" at bounding box center [201, 42] width 33 height 11
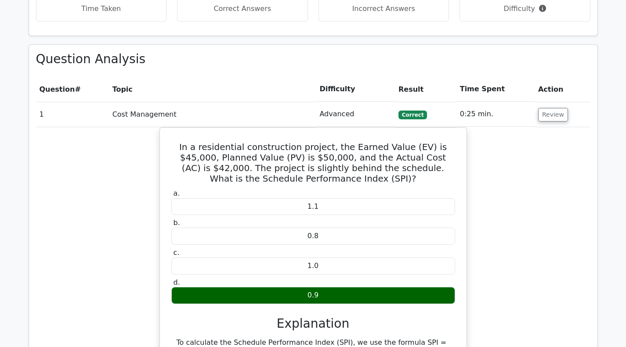
scroll to position [746, 0]
click at [550, 117] on button "Review" at bounding box center [553, 115] width 30 height 14
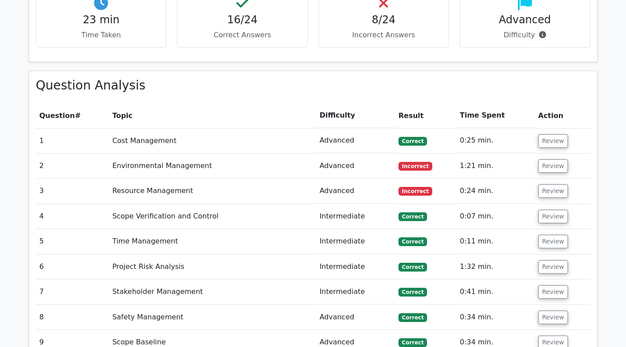
scroll to position [659, 0]
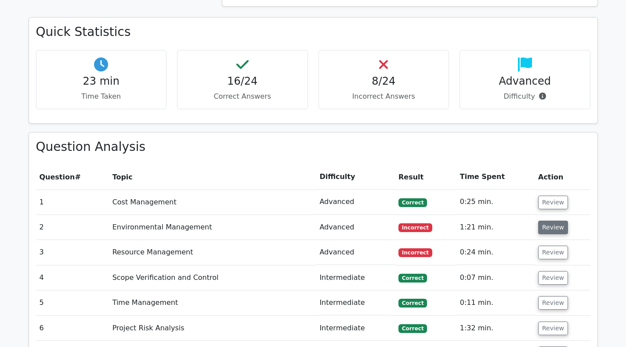
click at [551, 228] on button "Review" at bounding box center [553, 228] width 30 height 14
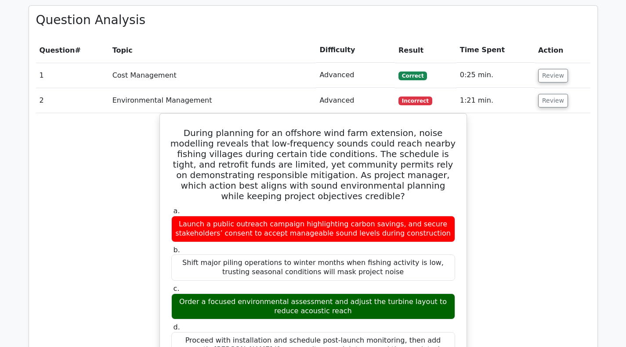
scroll to position [790, 0]
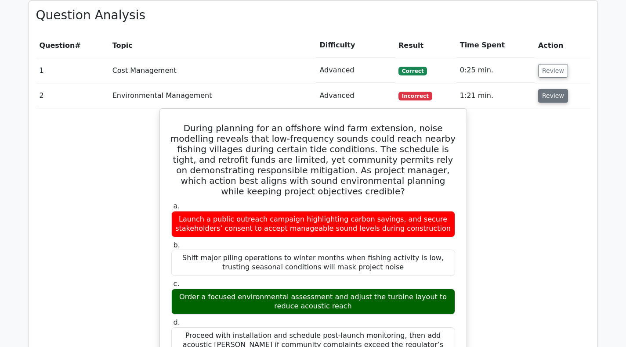
click at [549, 97] on button "Review" at bounding box center [553, 96] width 30 height 14
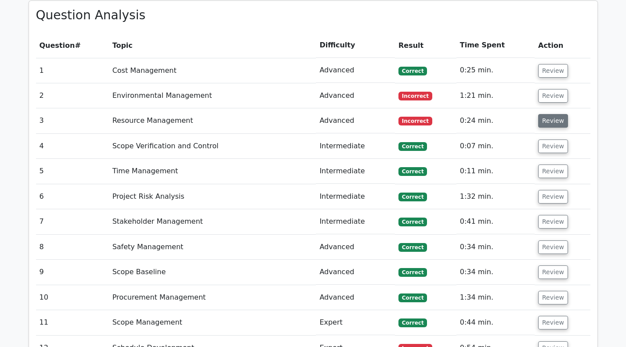
click at [549, 122] on button "Review" at bounding box center [553, 121] width 30 height 14
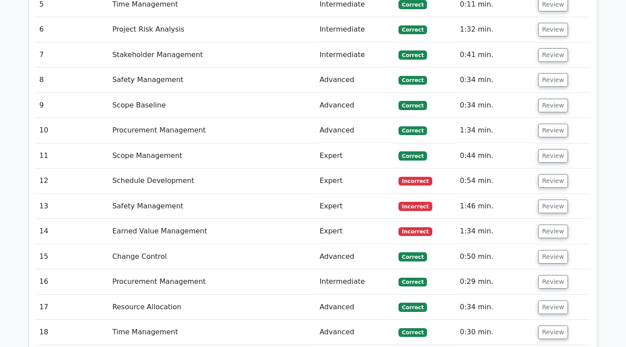
scroll to position [1537, 0]
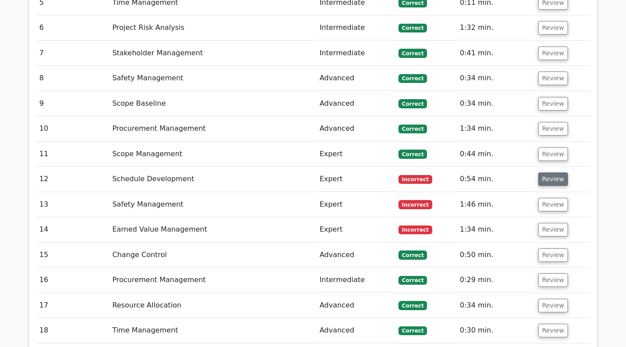
click at [561, 173] on button "Review" at bounding box center [553, 180] width 30 height 14
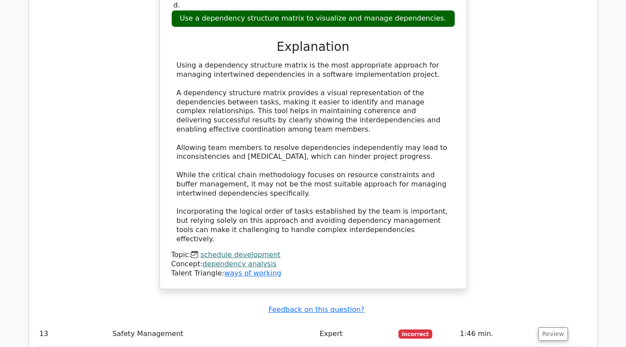
scroll to position [1932, 0]
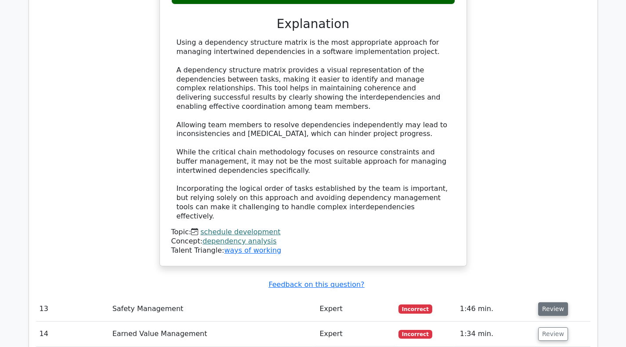
click at [556, 302] on button "Review" at bounding box center [553, 309] width 30 height 14
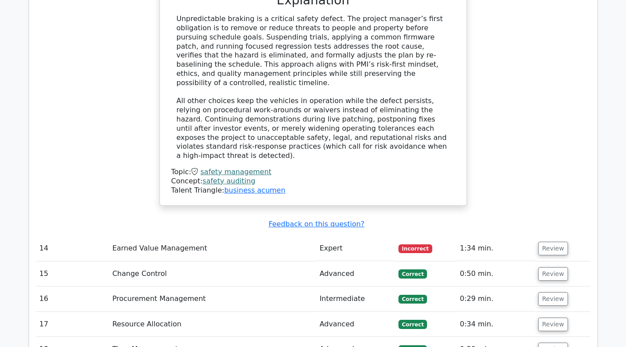
scroll to position [2546, 0]
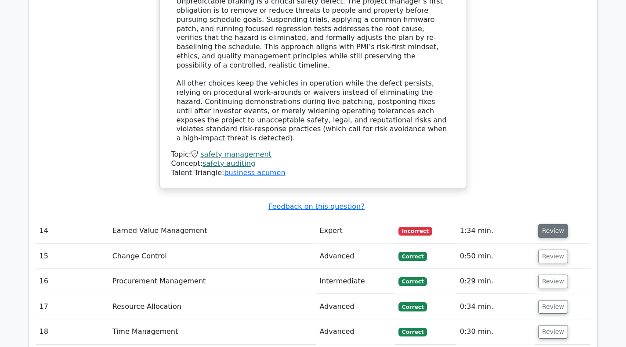
click at [542, 224] on button "Review" at bounding box center [553, 231] width 30 height 14
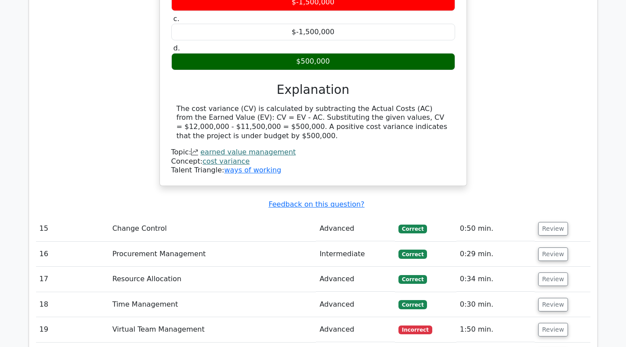
scroll to position [2898, 0]
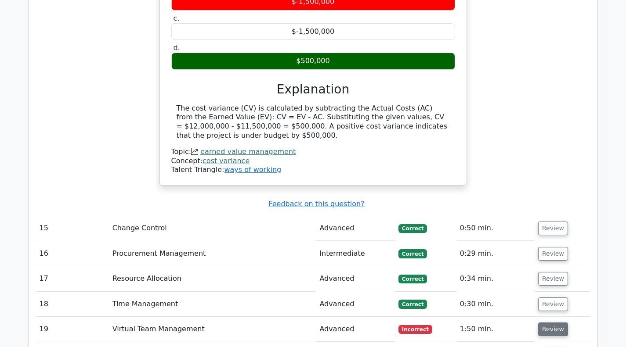
click at [552, 323] on button "Review" at bounding box center [553, 330] width 30 height 14
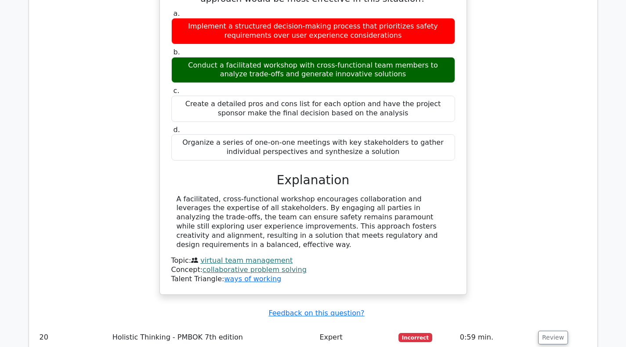
scroll to position [3337, 0]
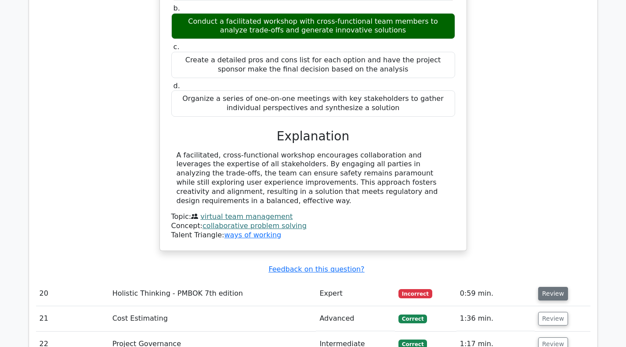
click at [553, 287] on button "Review" at bounding box center [553, 294] width 30 height 14
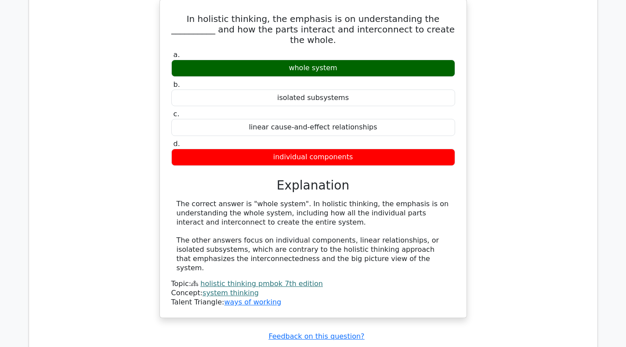
scroll to position [3688, 0]
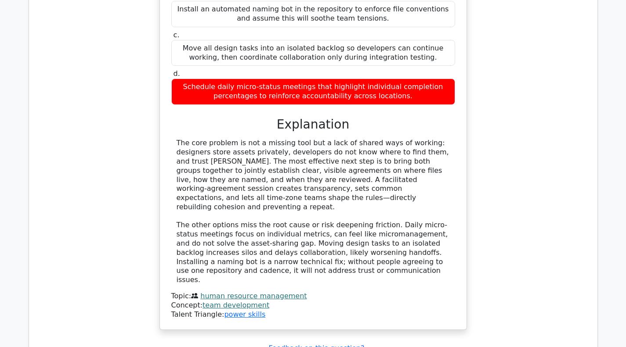
scroll to position [4215, 0]
